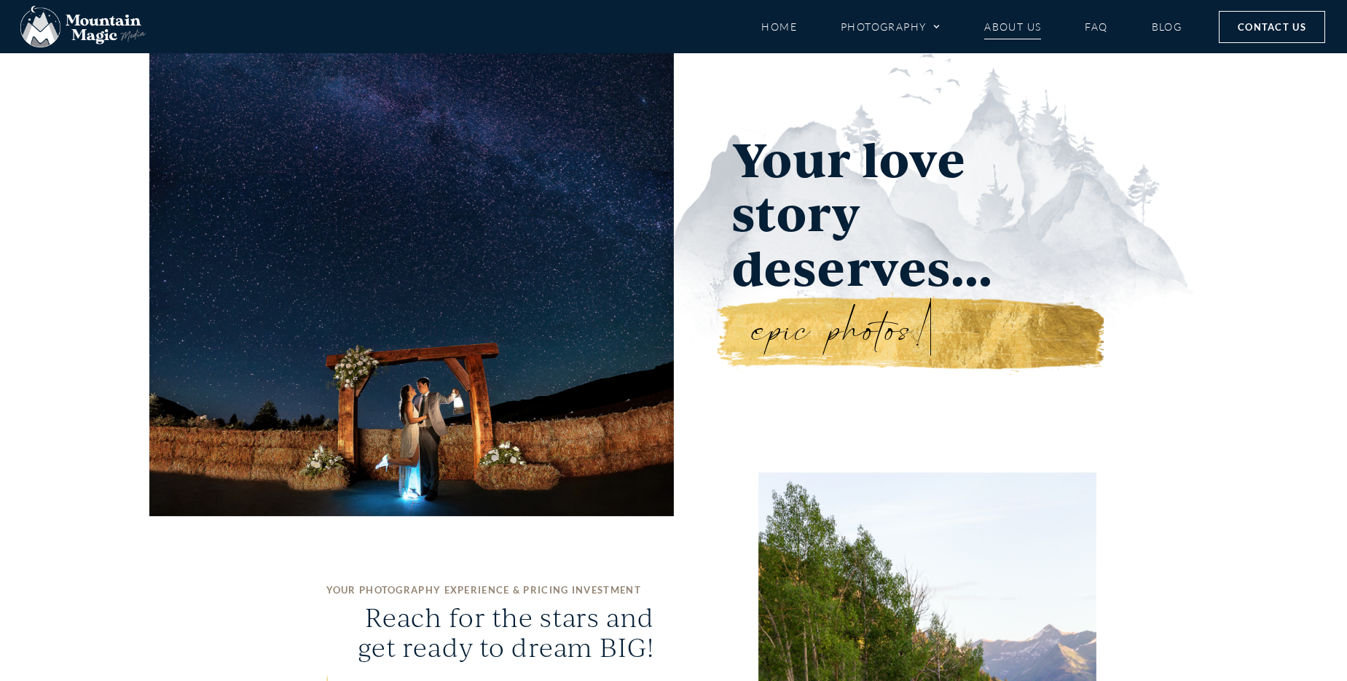
click at [1027, 29] on link "About Us" at bounding box center [1012, 27] width 57 height 26
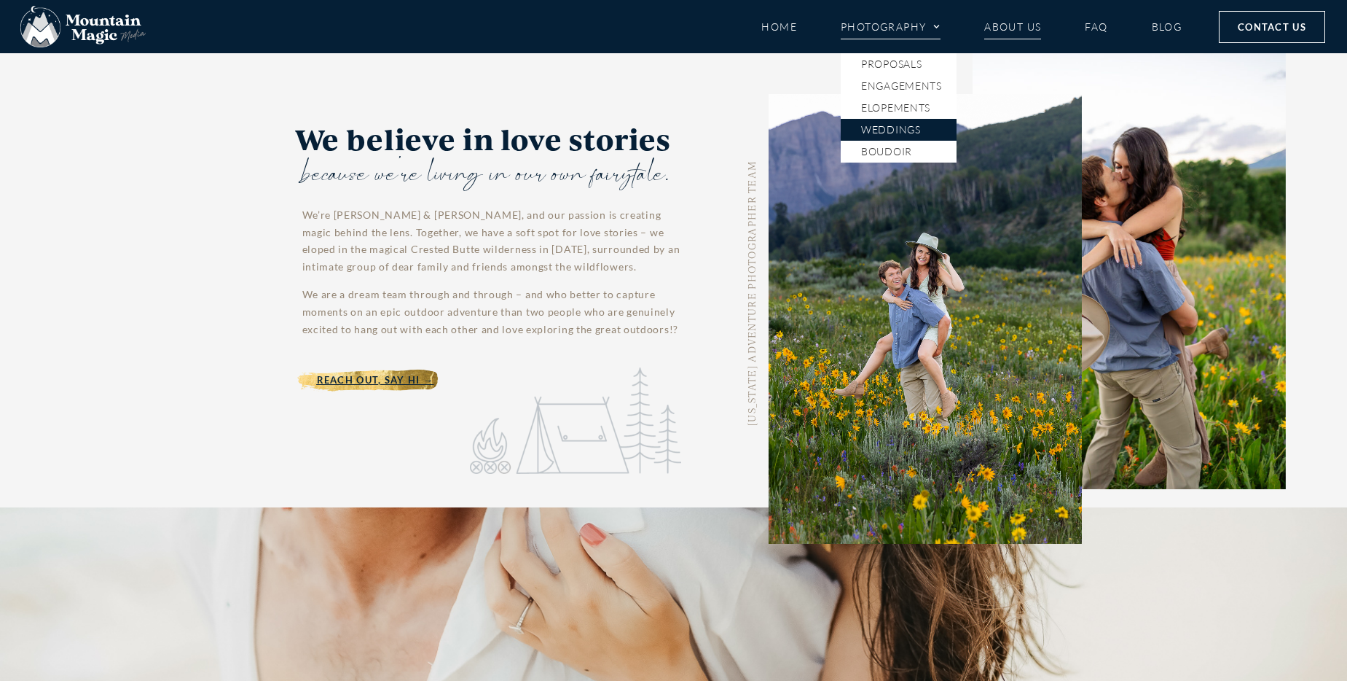
click at [900, 127] on link "Weddings" at bounding box center [899, 130] width 116 height 22
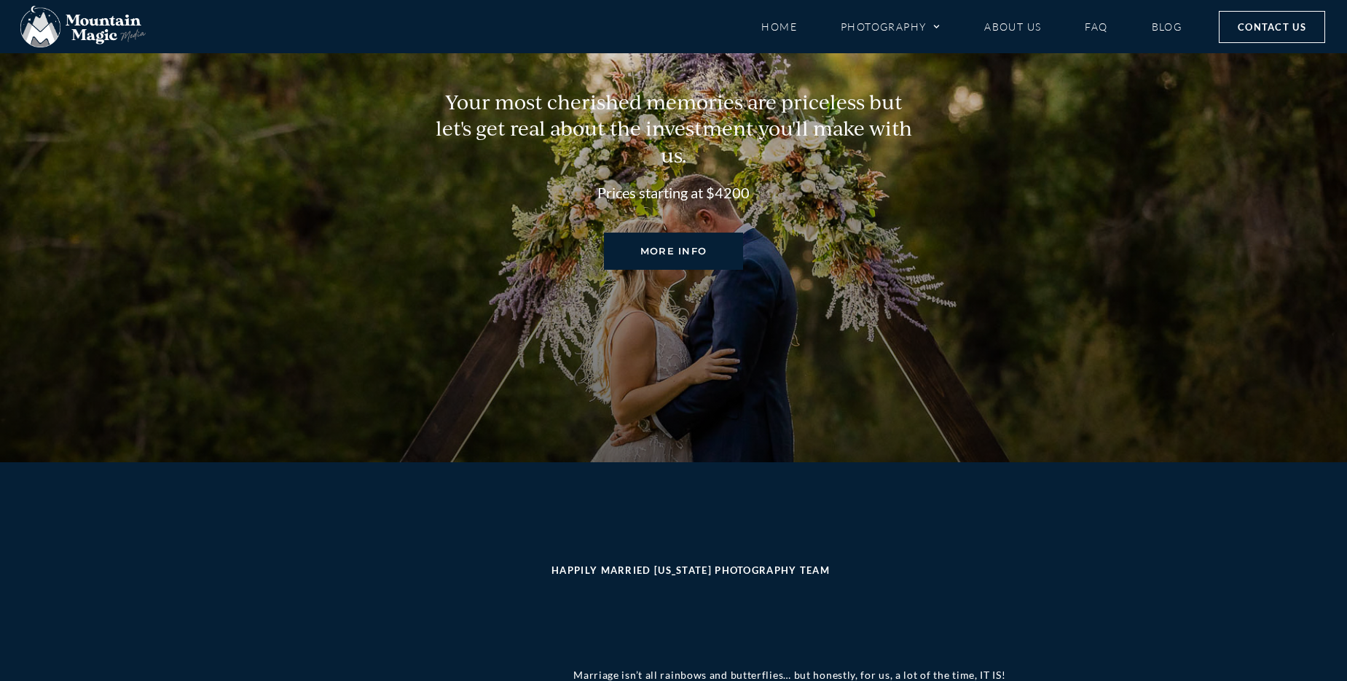
scroll to position [6677, 0]
